Goal: Information Seeking & Learning: Check status

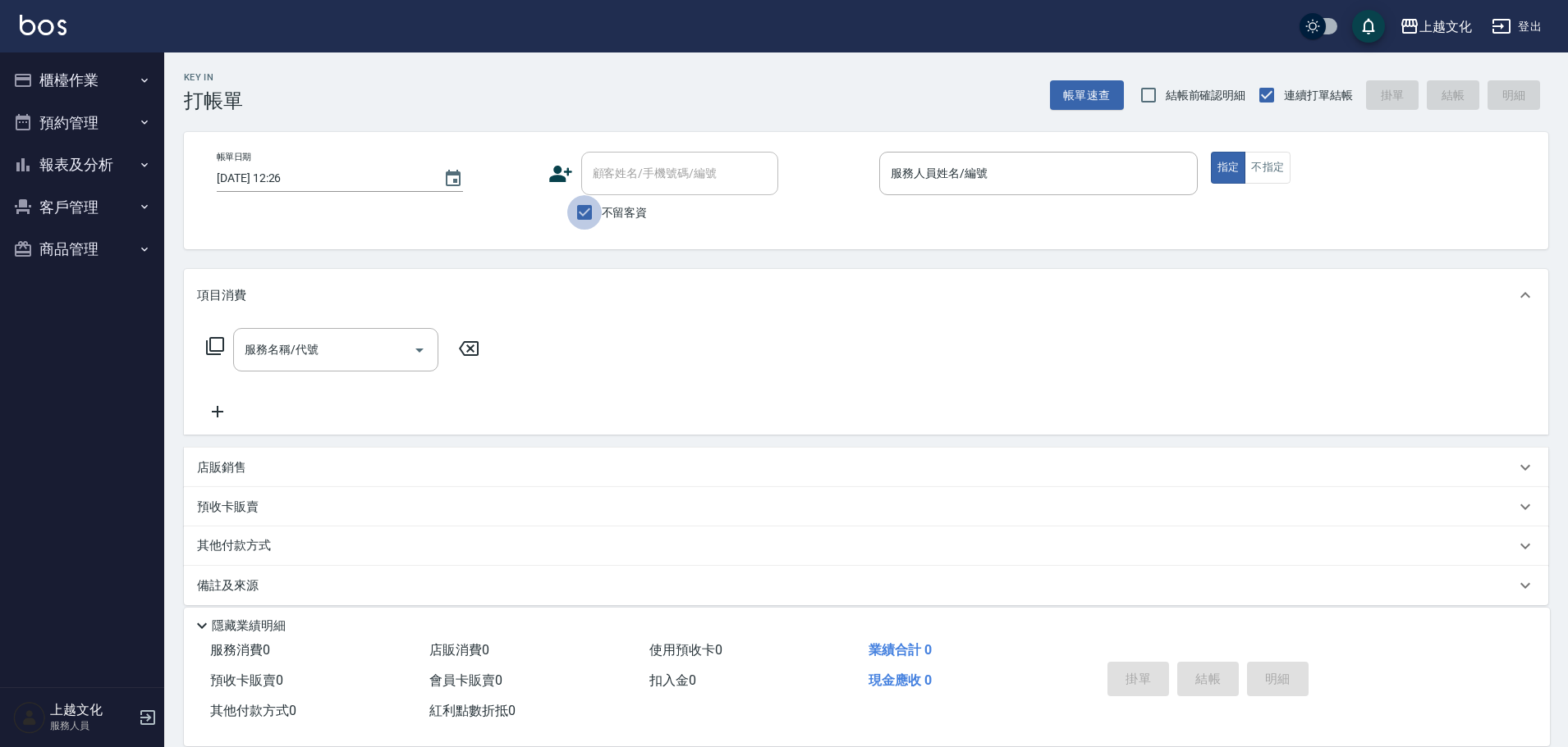
click at [581, 210] on input "不留客資" at bounding box center [584, 212] width 35 height 35
checkbox input "false"
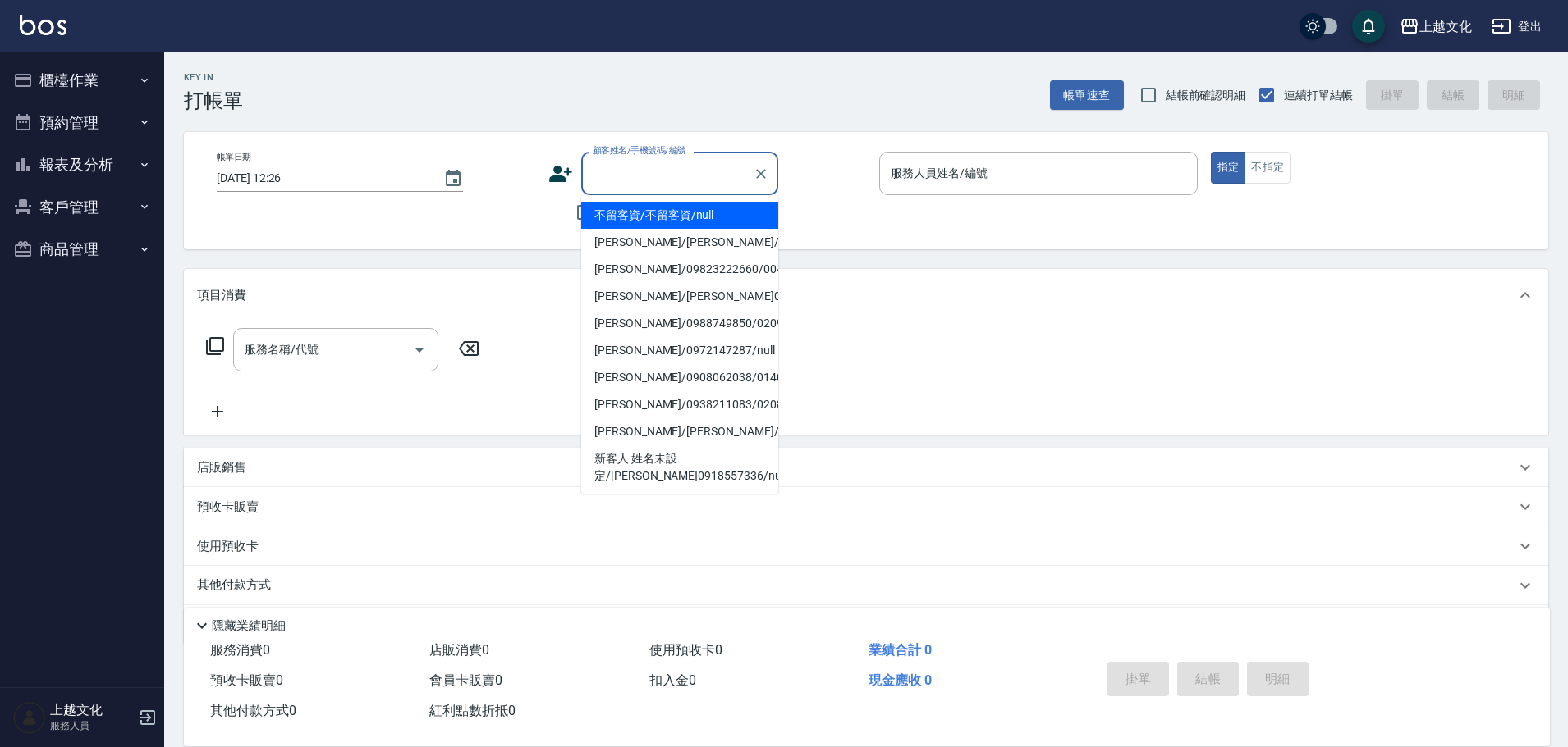
click at [593, 160] on div "顧客姓名/手機號碼/編號 顧客姓名/手機號碼/編號" at bounding box center [679, 173] width 197 height 43
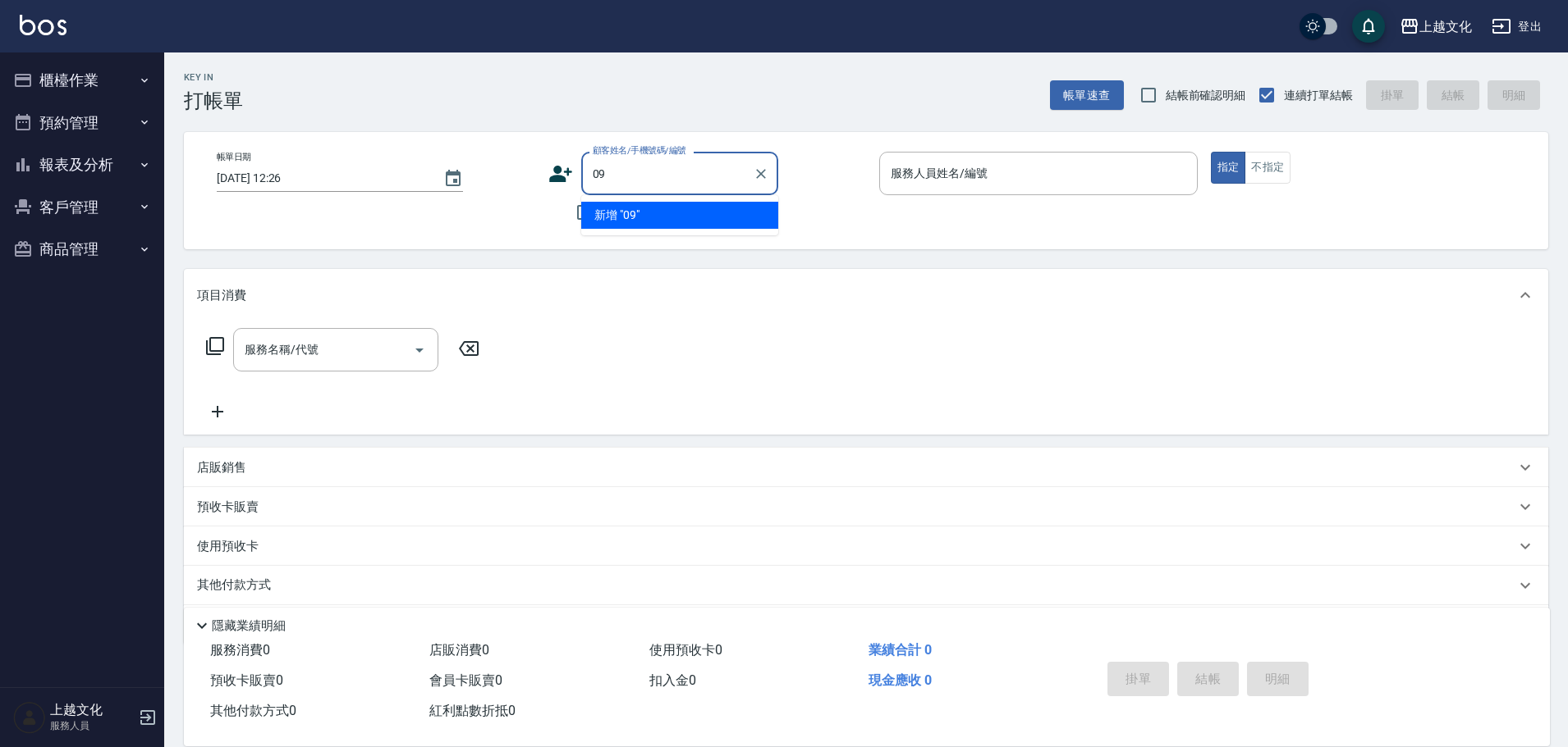
type input "0"
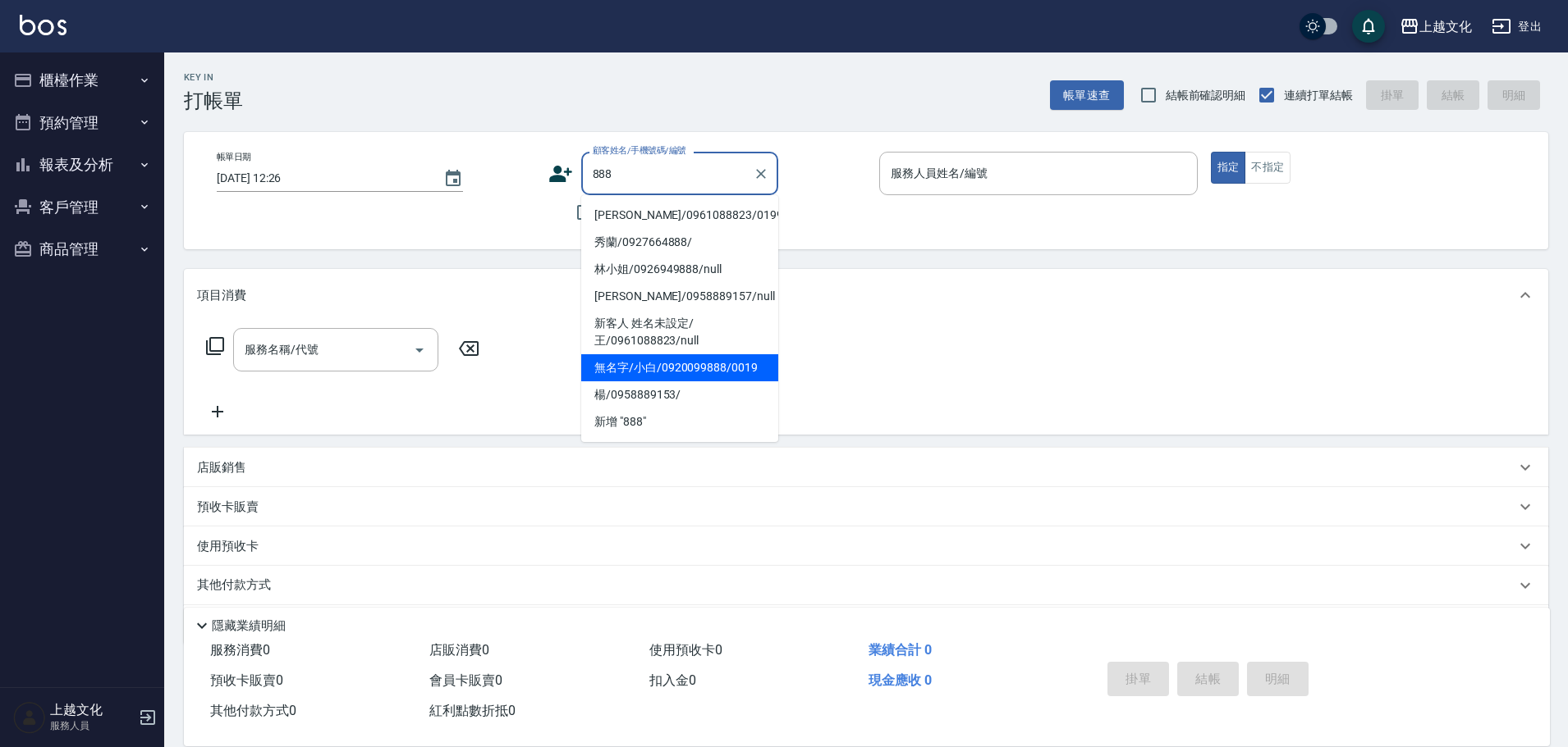
click at [674, 365] on li "無名字/小白/0920099888/0019" at bounding box center [679, 367] width 197 height 27
type input "無名字/小白/0920099888/0019"
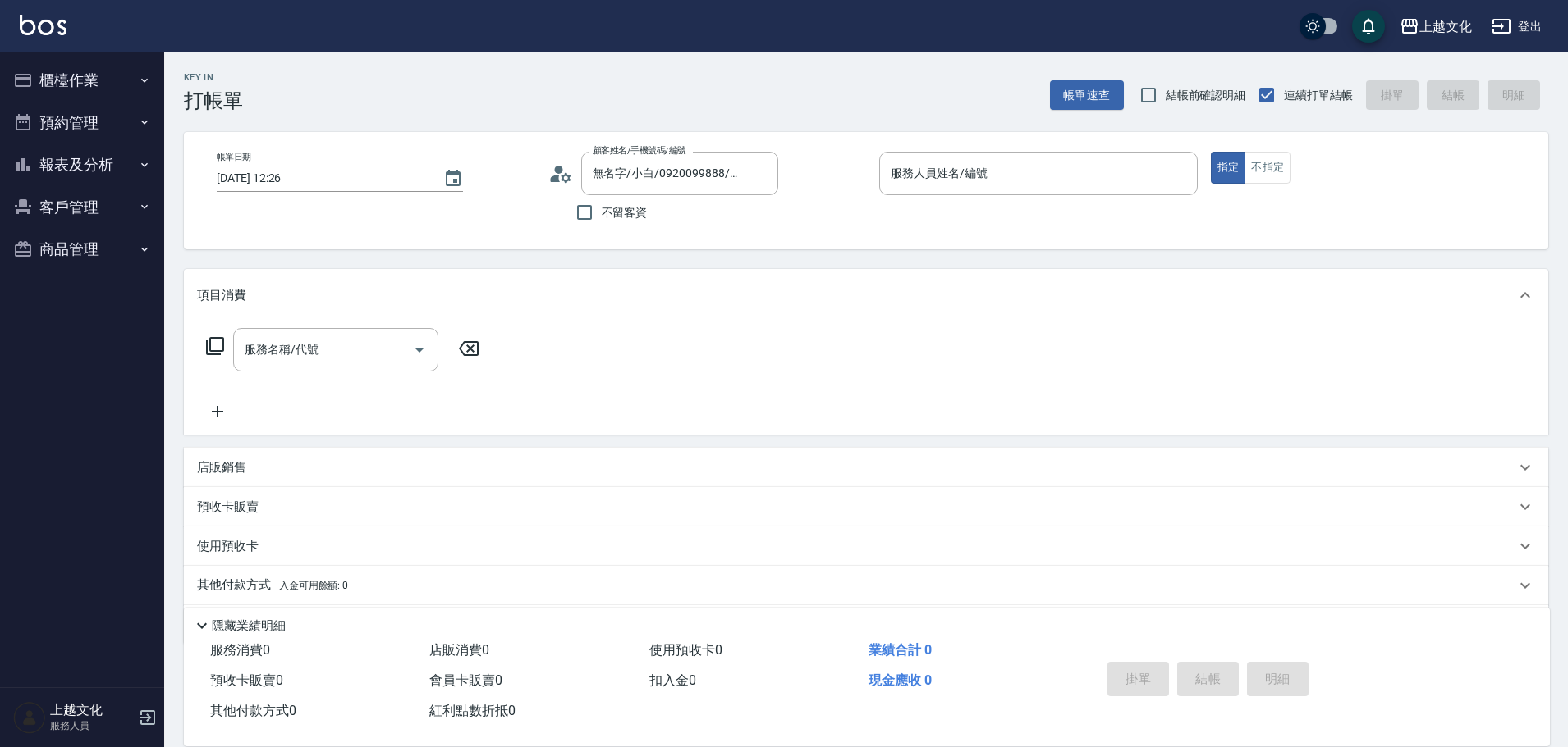
click at [566, 174] on icon at bounding box center [565, 177] width 9 height 9
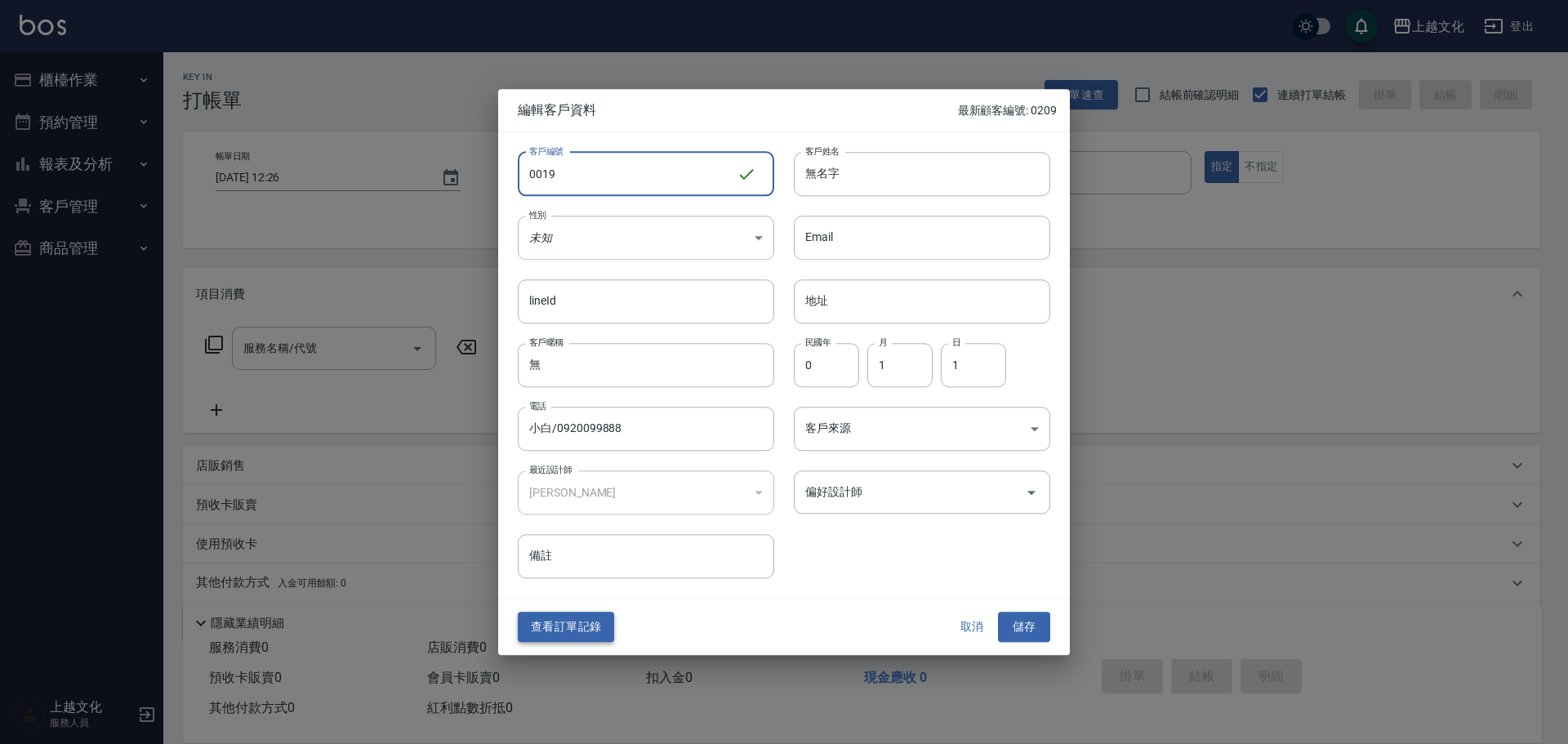
click at [565, 625] on button "查看訂單記錄" at bounding box center [565, 628] width 97 height 30
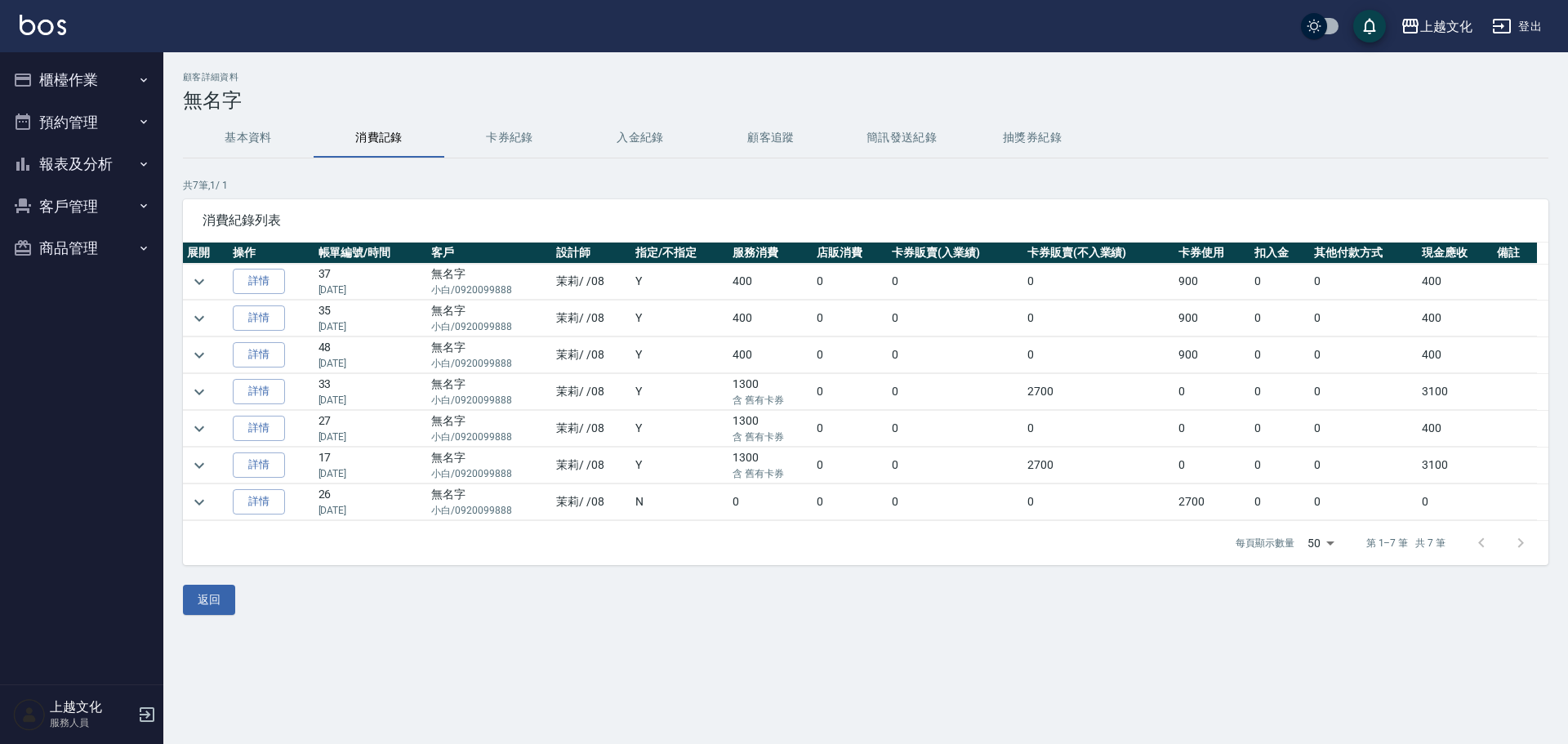
click at [79, 160] on button "報表及分析" at bounding box center [82, 163] width 150 height 42
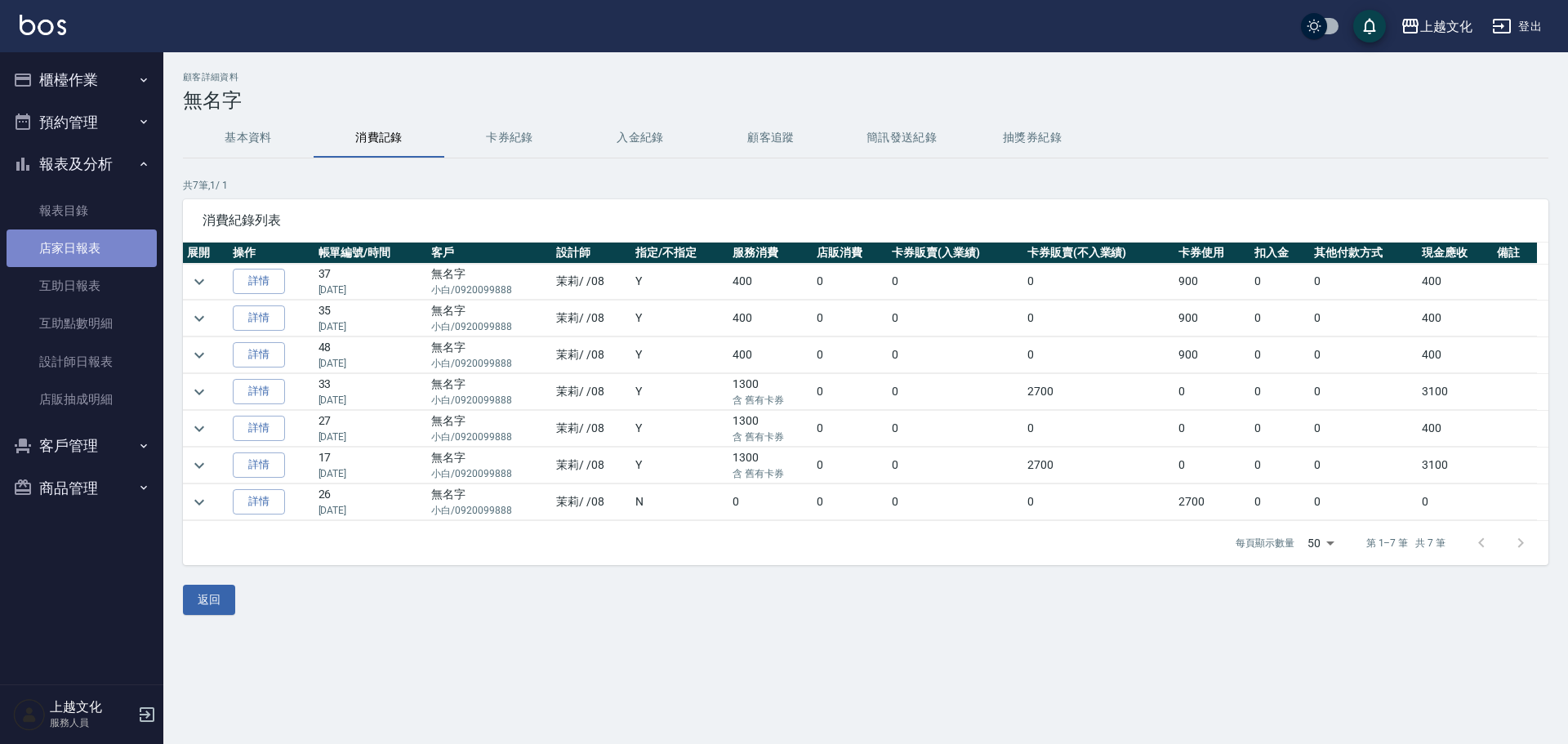
click at [83, 240] on link "店家日報表" at bounding box center [82, 249] width 150 height 38
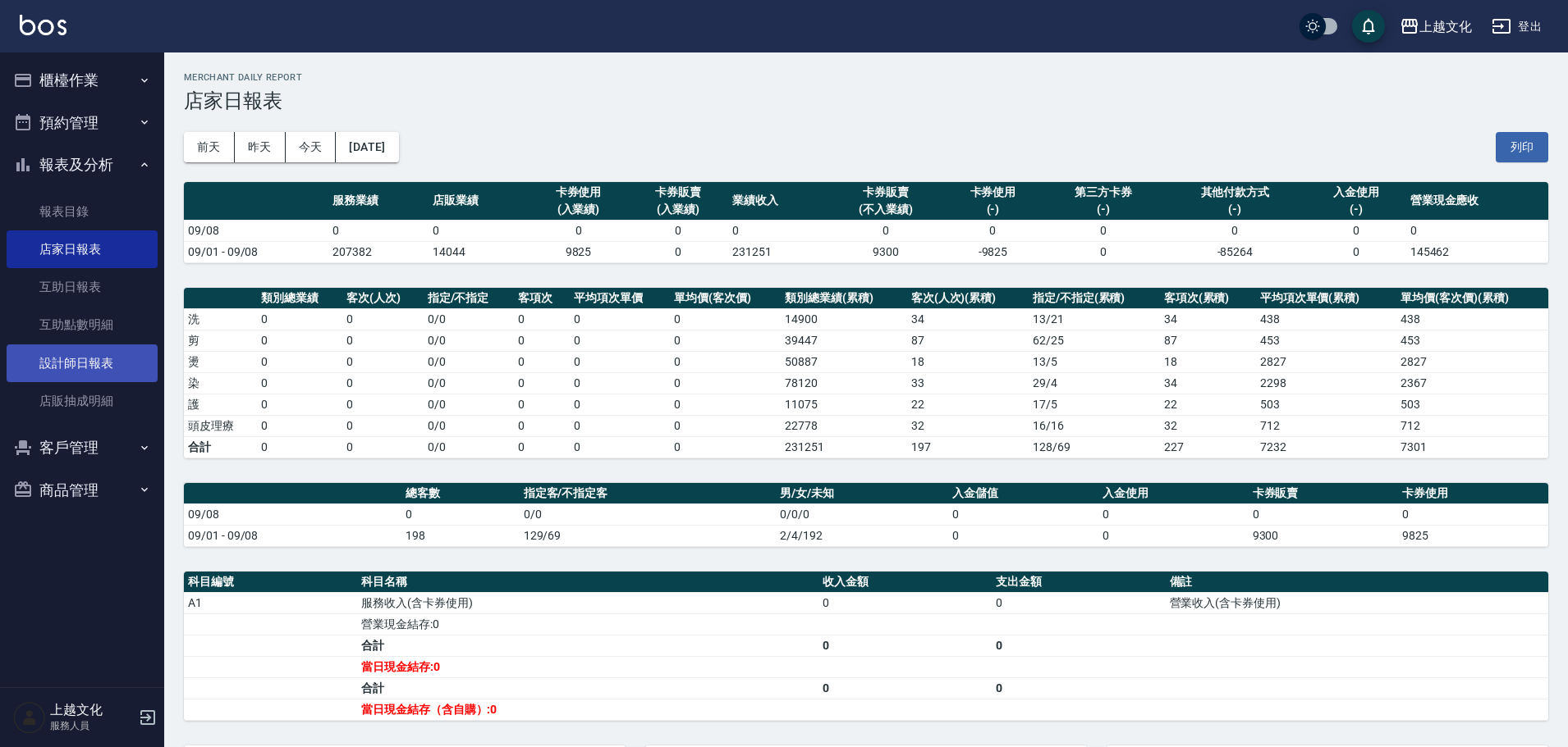
click at [91, 369] on link "設計師日報表" at bounding box center [82, 364] width 151 height 38
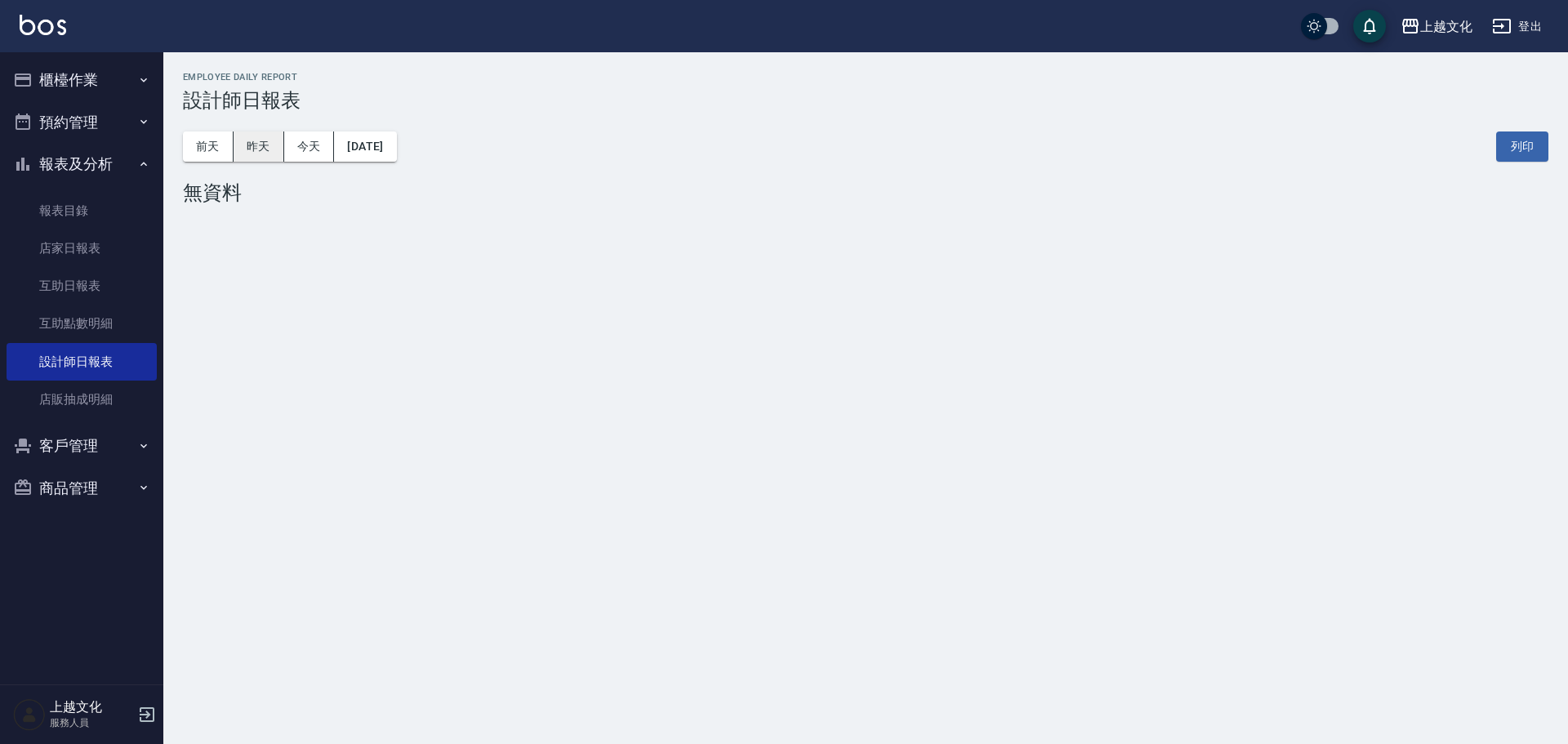
click at [251, 161] on button "昨天" at bounding box center [259, 146] width 51 height 30
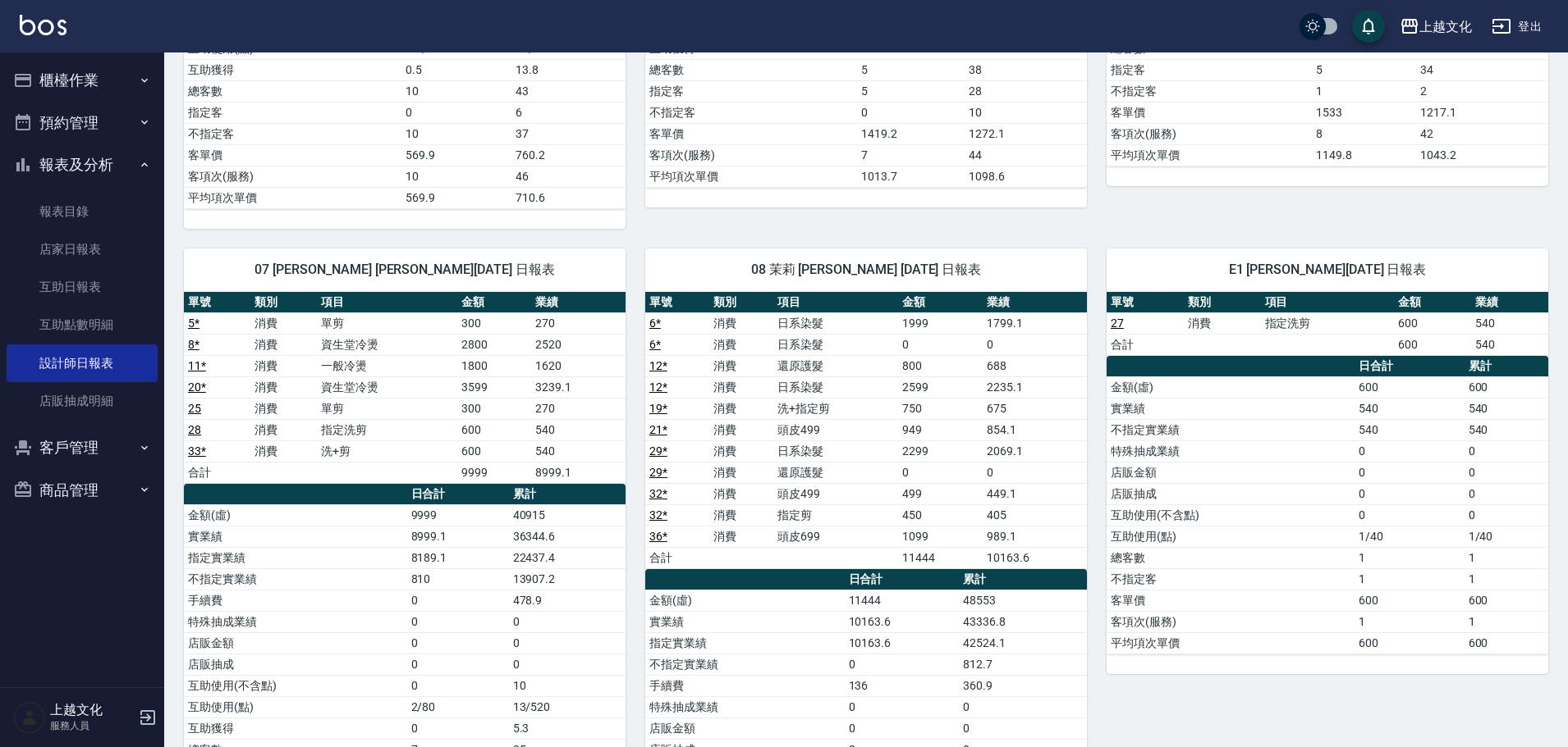
scroll to position [820, 0]
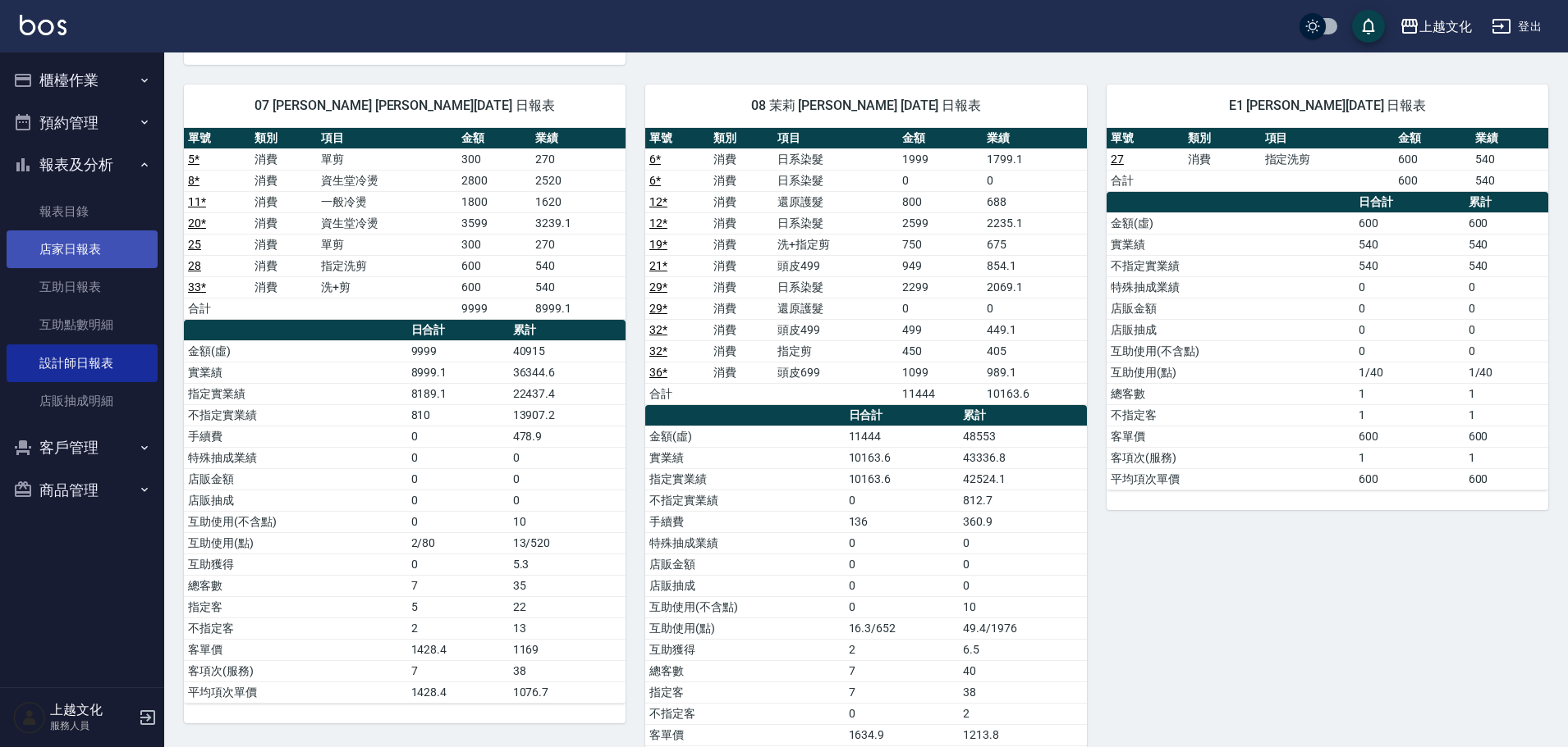
click at [76, 255] on link "店家日報表" at bounding box center [82, 250] width 151 height 38
